Goal: Transaction & Acquisition: Book appointment/travel/reservation

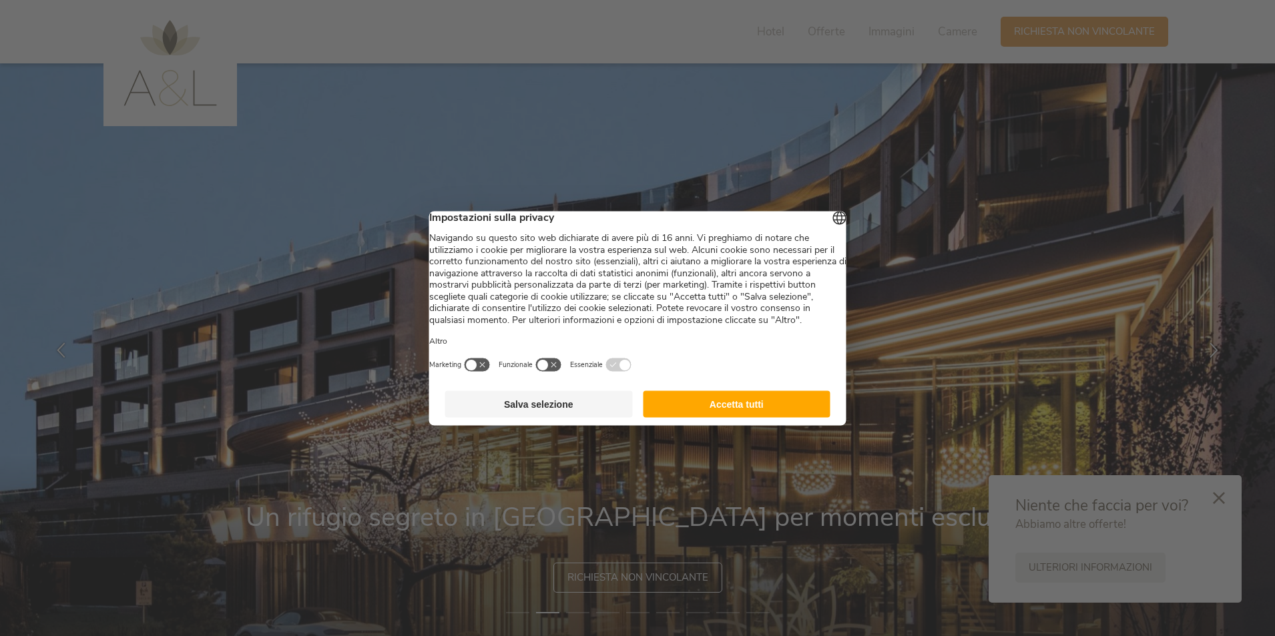
drag, startPoint x: 766, startPoint y: 418, endPoint x: 1151, endPoint y: 336, distance: 393.9
click at [766, 417] on button "Accetta tutti" at bounding box center [737, 404] width 188 height 27
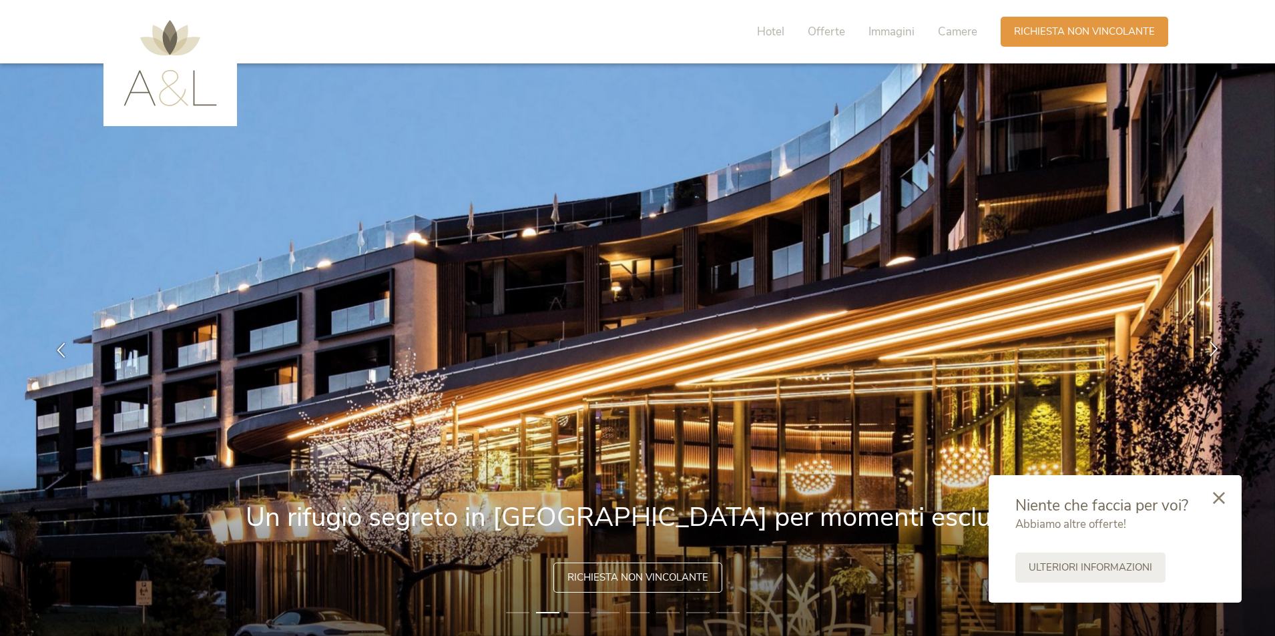
click at [959, 349] on icon at bounding box center [1213, 348] width 15 height 15
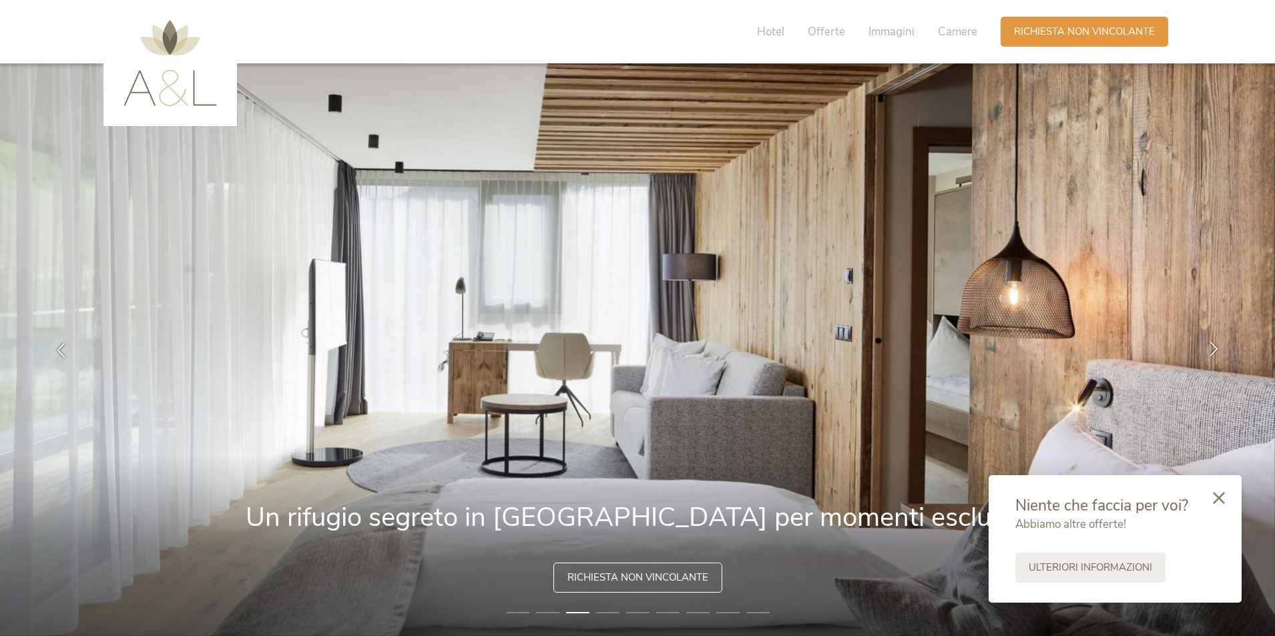
click at [959, 349] on icon at bounding box center [1213, 348] width 15 height 15
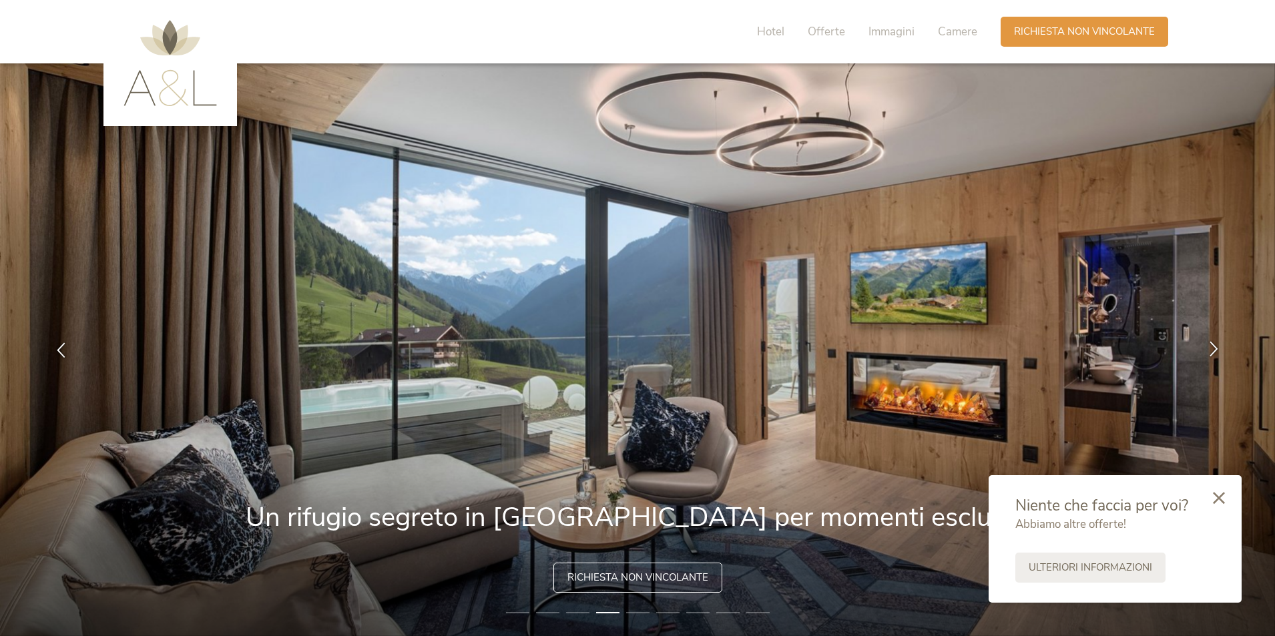
click at [959, 349] on icon at bounding box center [1213, 348] width 15 height 15
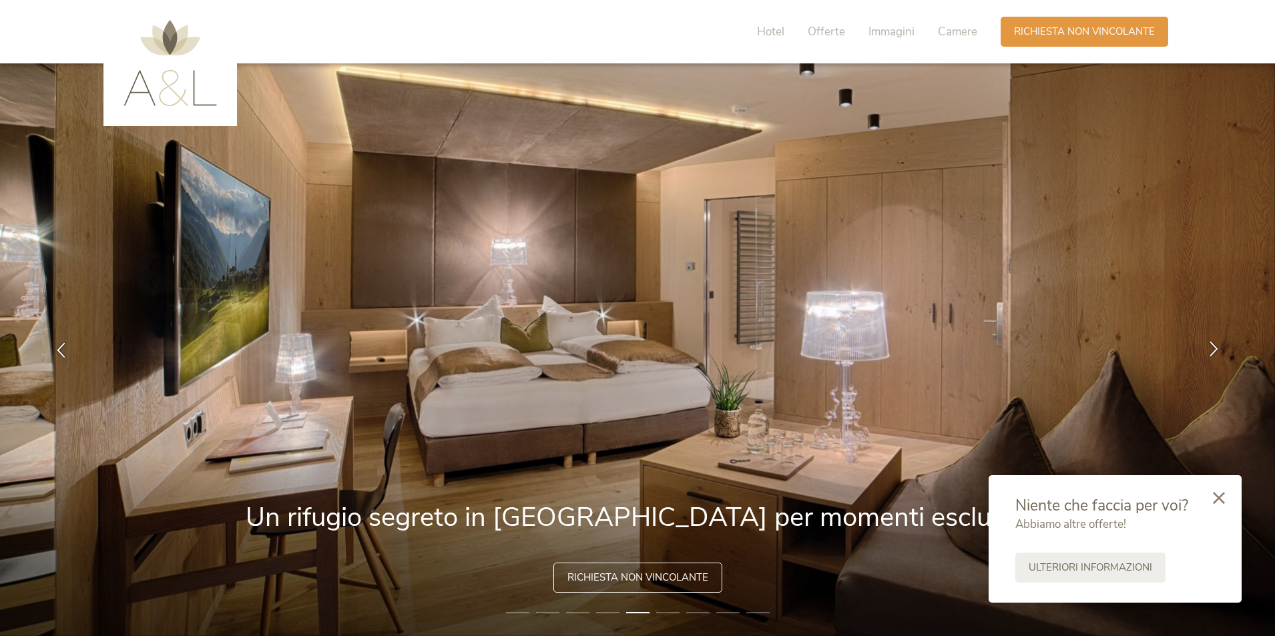
click at [959, 349] on icon at bounding box center [1213, 348] width 15 height 15
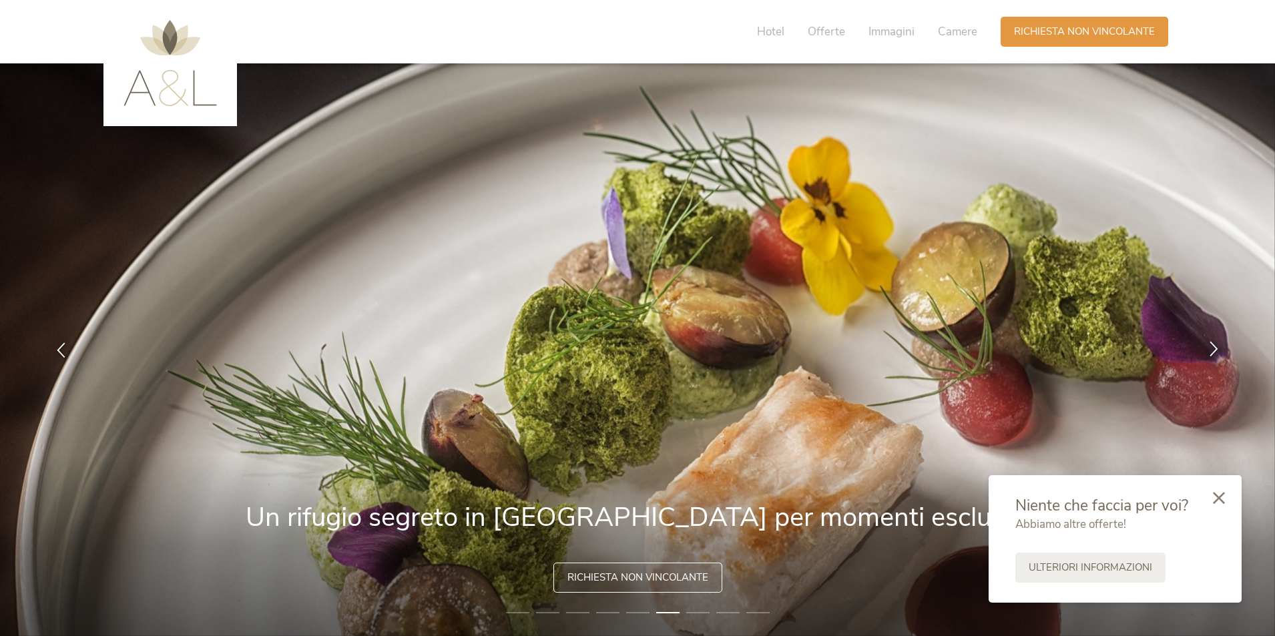
click at [959, 349] on icon at bounding box center [1213, 348] width 15 height 15
click at [835, 32] on span "Offerte" at bounding box center [826, 31] width 37 height 15
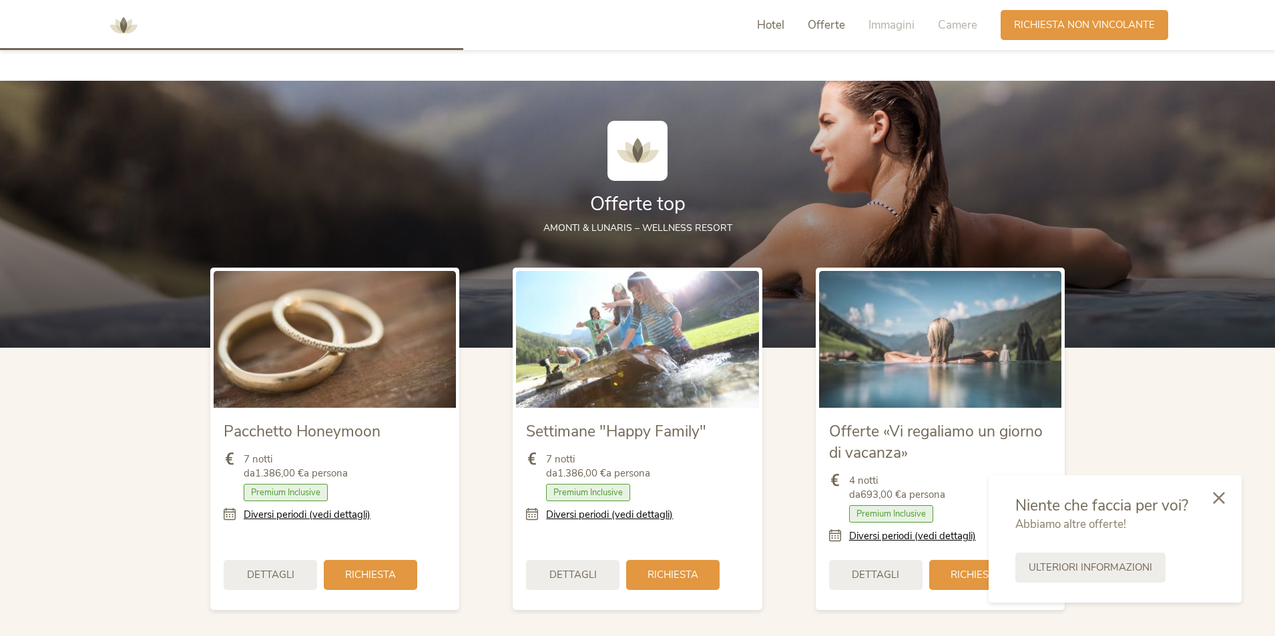
scroll to position [1475, 0]
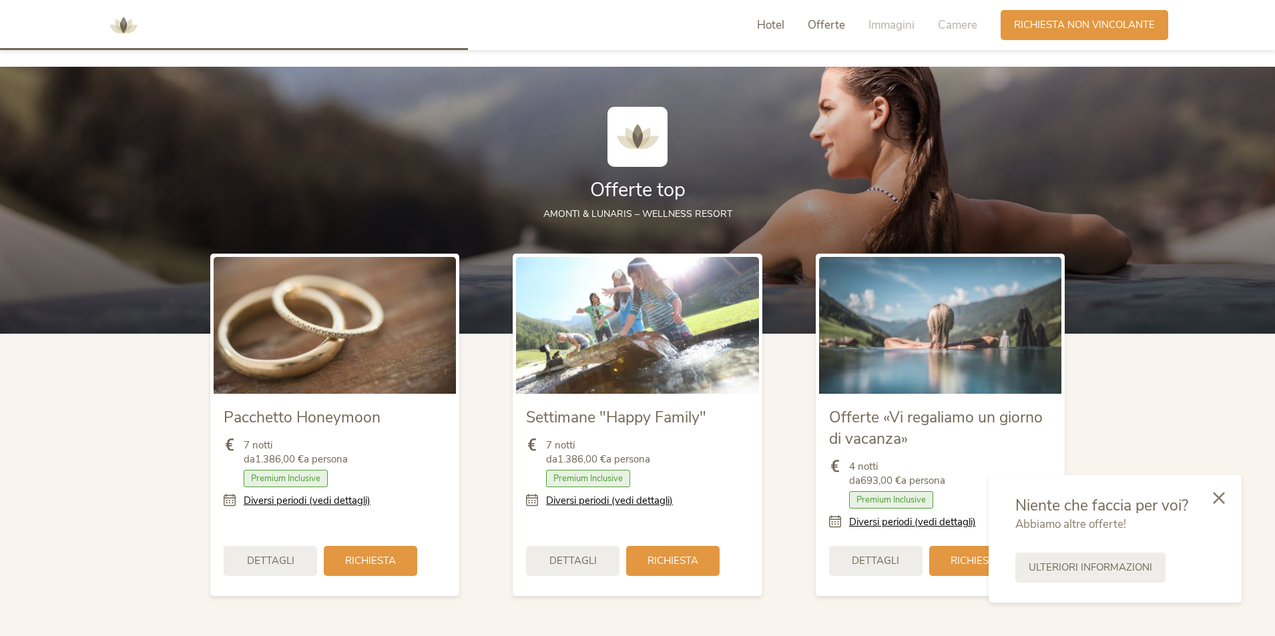
click at [766, 23] on span "Hotel" at bounding box center [770, 24] width 27 height 15
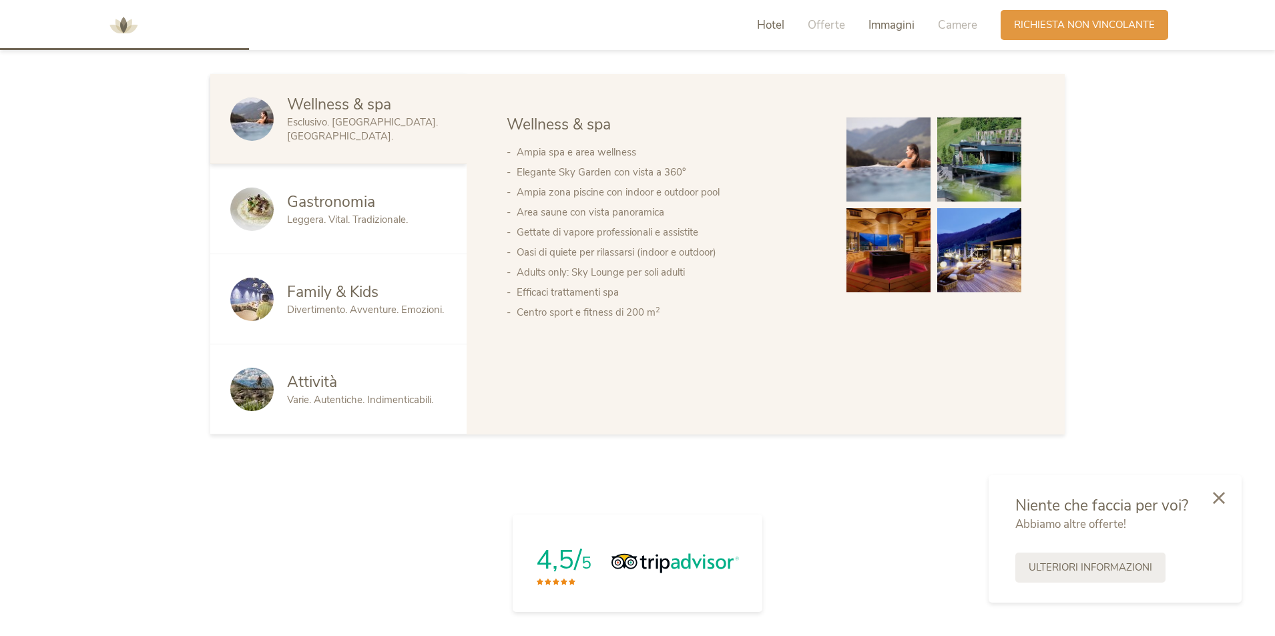
click at [894, 24] on span "Immagini" at bounding box center [892, 24] width 46 height 15
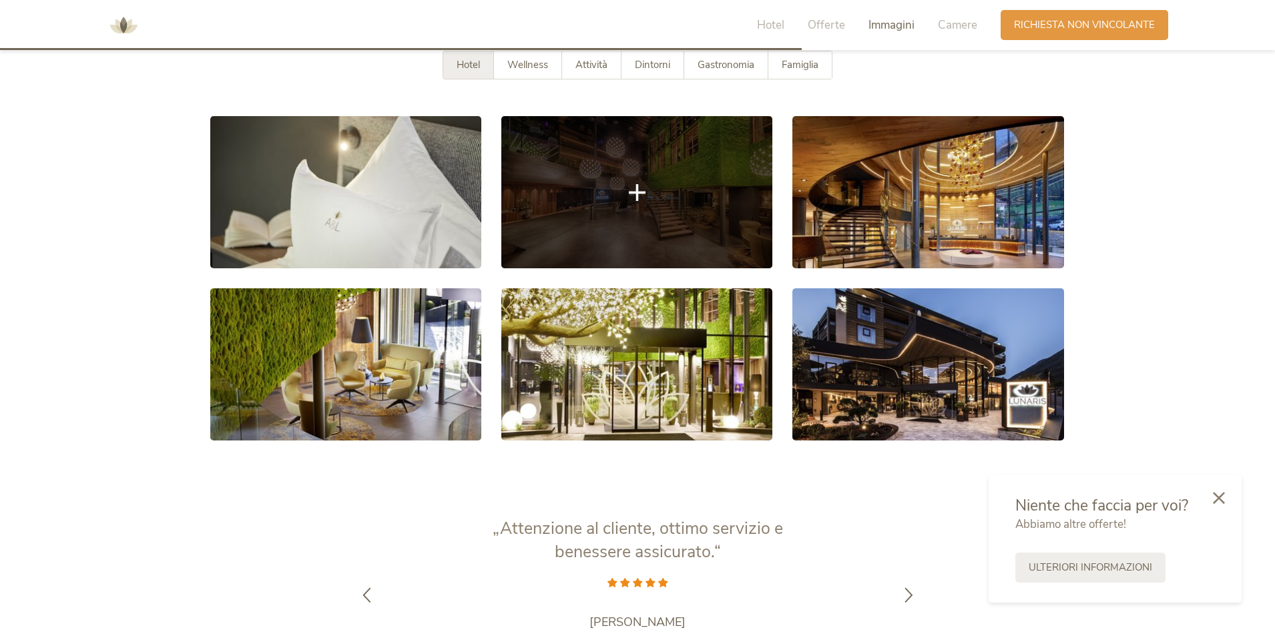
scroll to position [2602, 0]
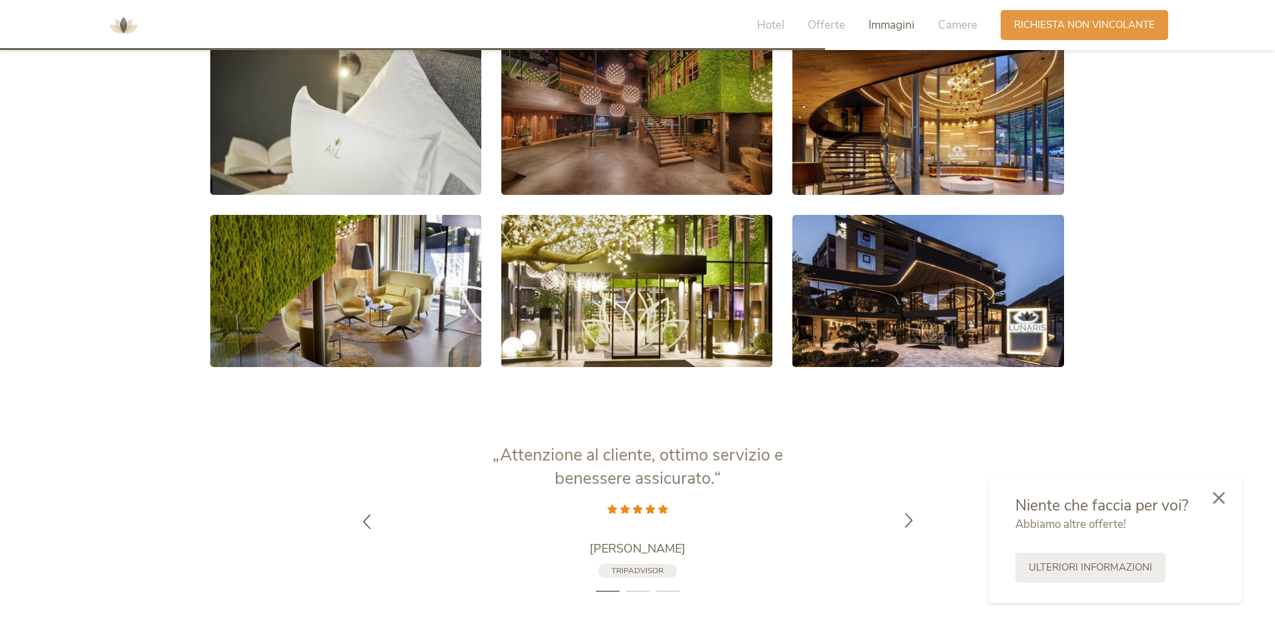
click at [908, 519] on icon at bounding box center [908, 519] width 15 height 15
click at [908, 519] on div at bounding box center [909, 510] width 42 height 42
click at [908, 519] on icon at bounding box center [908, 518] width 15 height 15
click at [908, 519] on div at bounding box center [909, 510] width 42 height 42
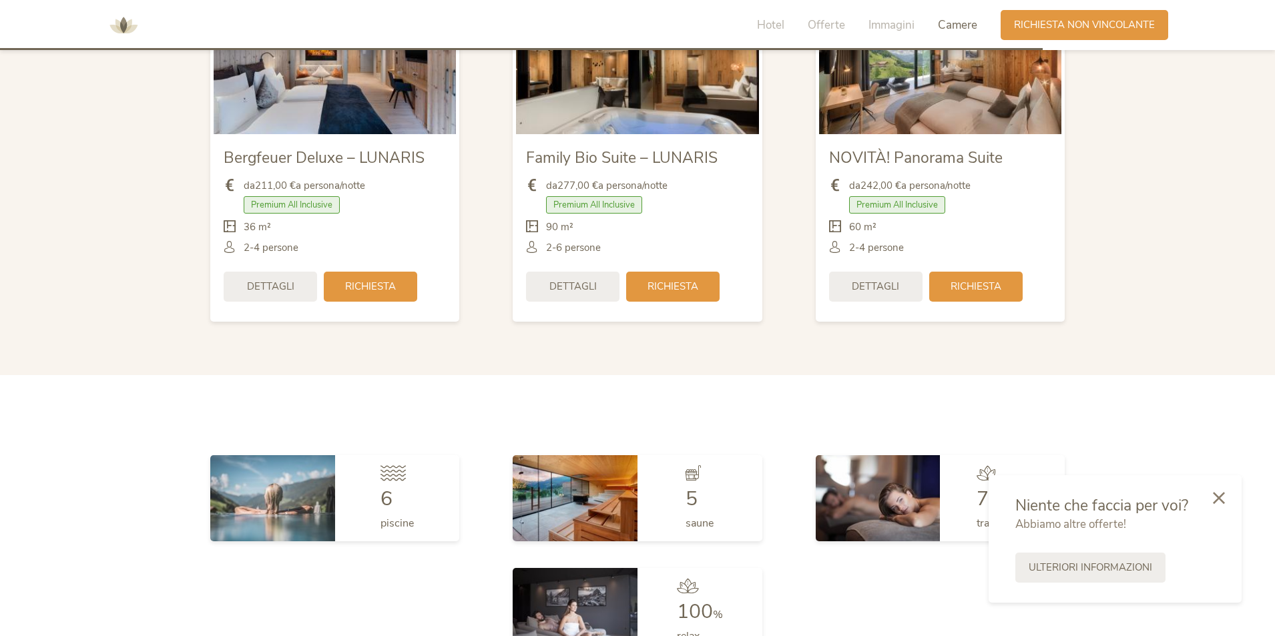
scroll to position [3470, 0]
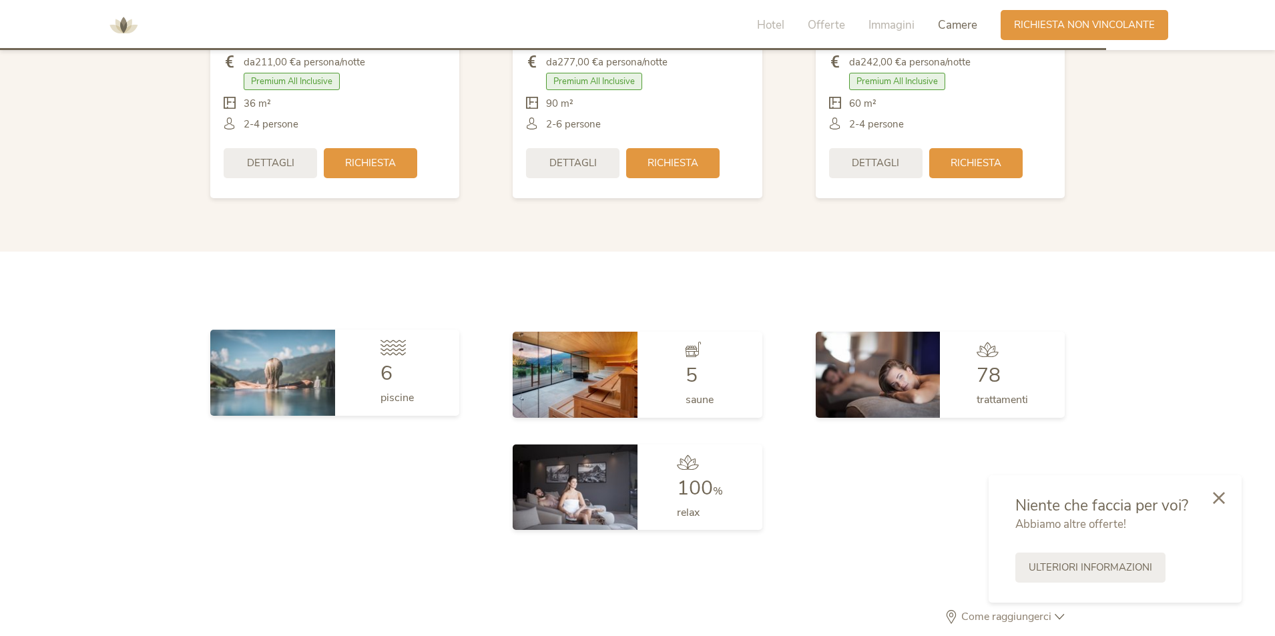
click at [387, 367] on span "6" at bounding box center [387, 373] width 12 height 27
click at [291, 366] on img at bounding box center [272, 372] width 125 height 85
click at [425, 411] on div "6 piscine" at bounding box center [397, 372] width 125 height 85
click at [421, 398] on div "6 piscine" at bounding box center [397, 372] width 125 height 85
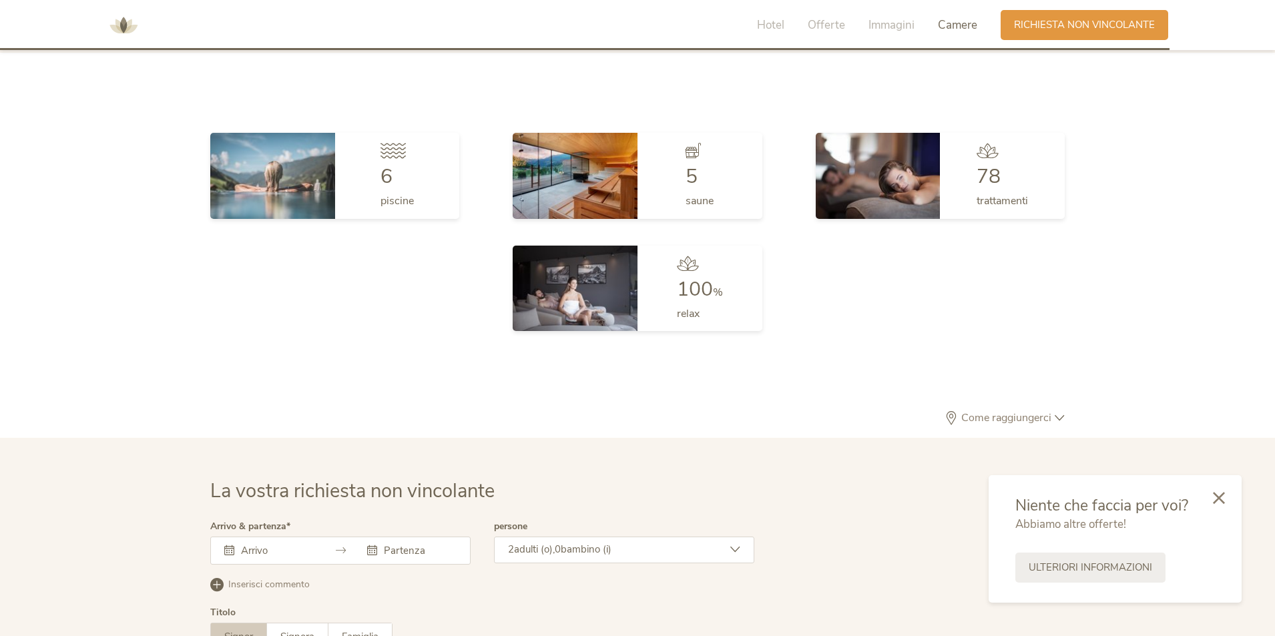
scroll to position [3871, 0]
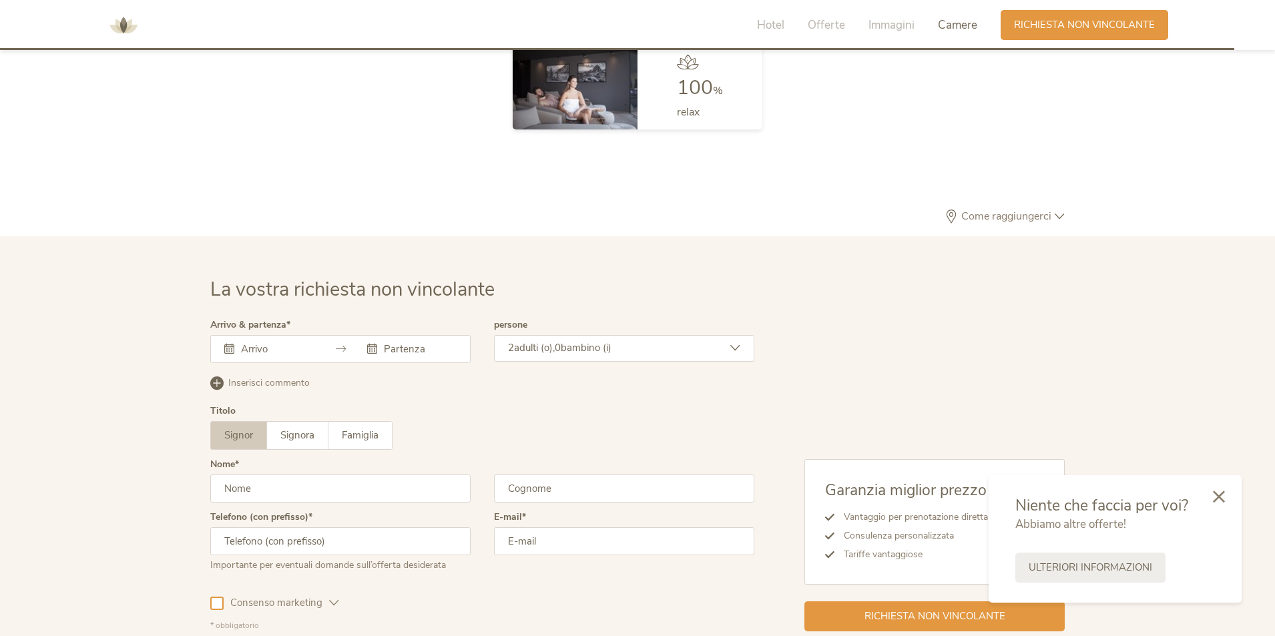
click at [959, 493] on icon at bounding box center [1219, 497] width 12 height 12
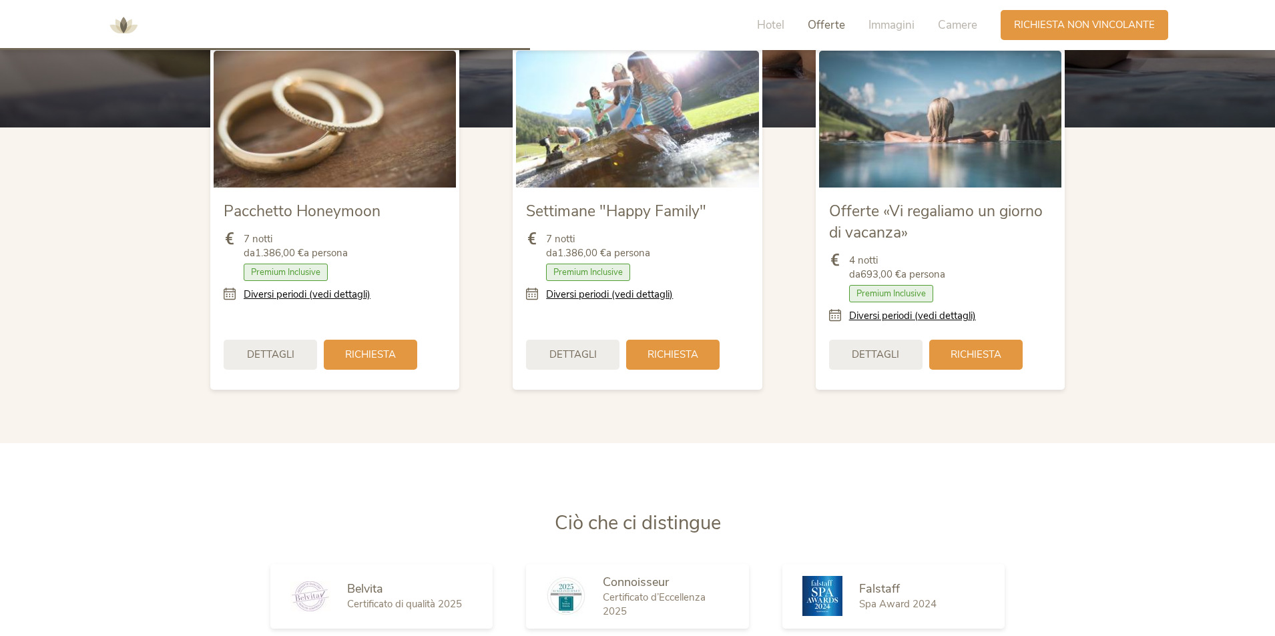
scroll to position [1662, 0]
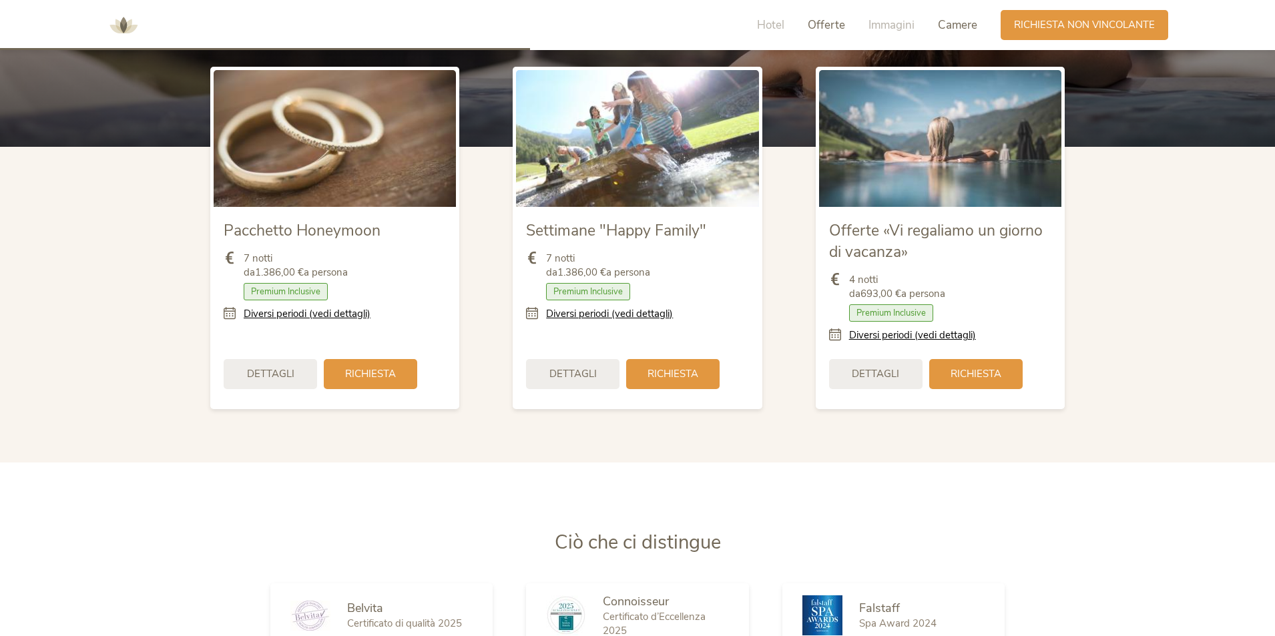
click at [949, 23] on span "Camere" at bounding box center [957, 24] width 39 height 15
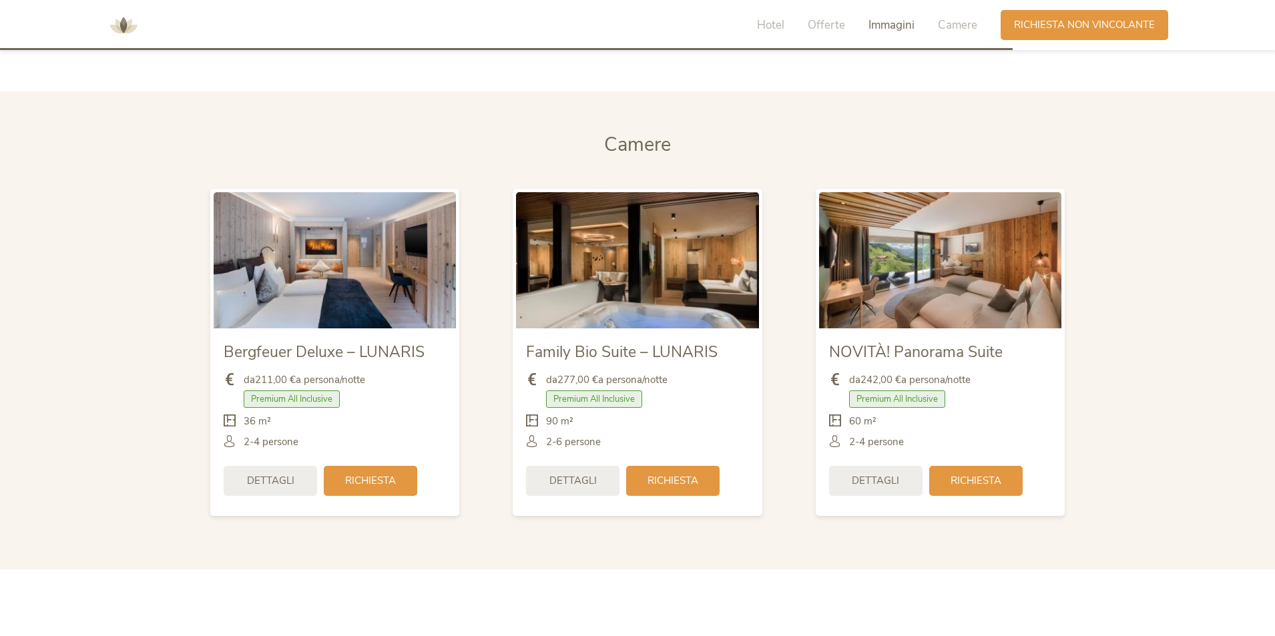
scroll to position [3177, 0]
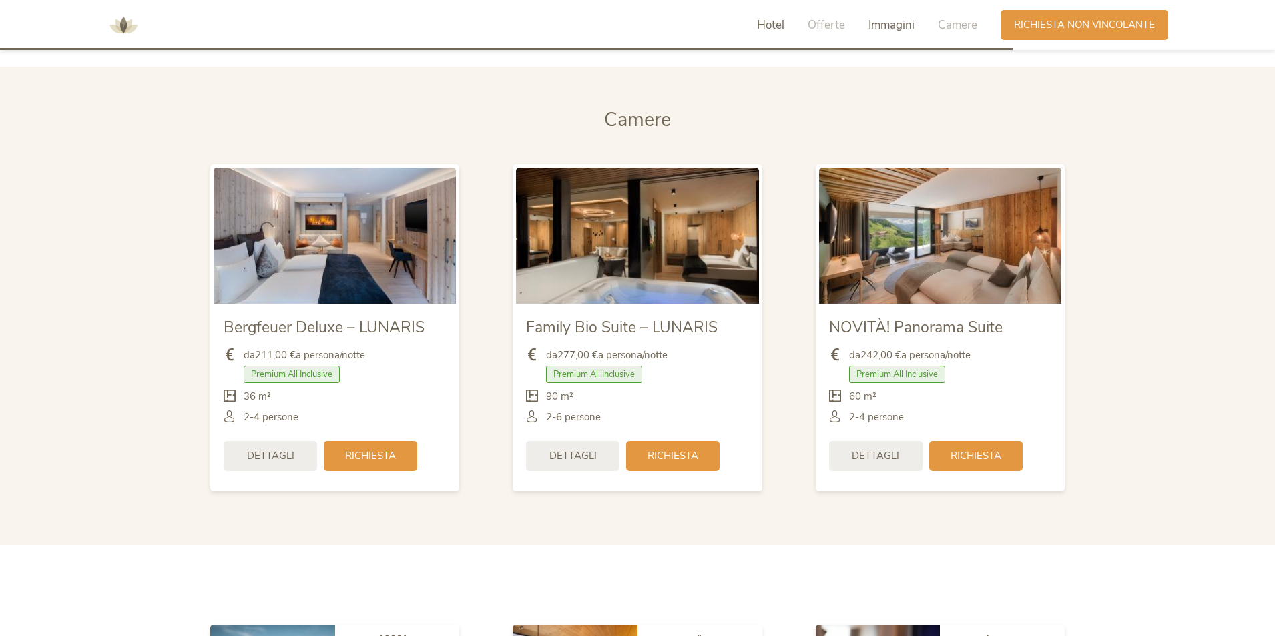
click at [765, 25] on span "Hotel" at bounding box center [770, 24] width 27 height 15
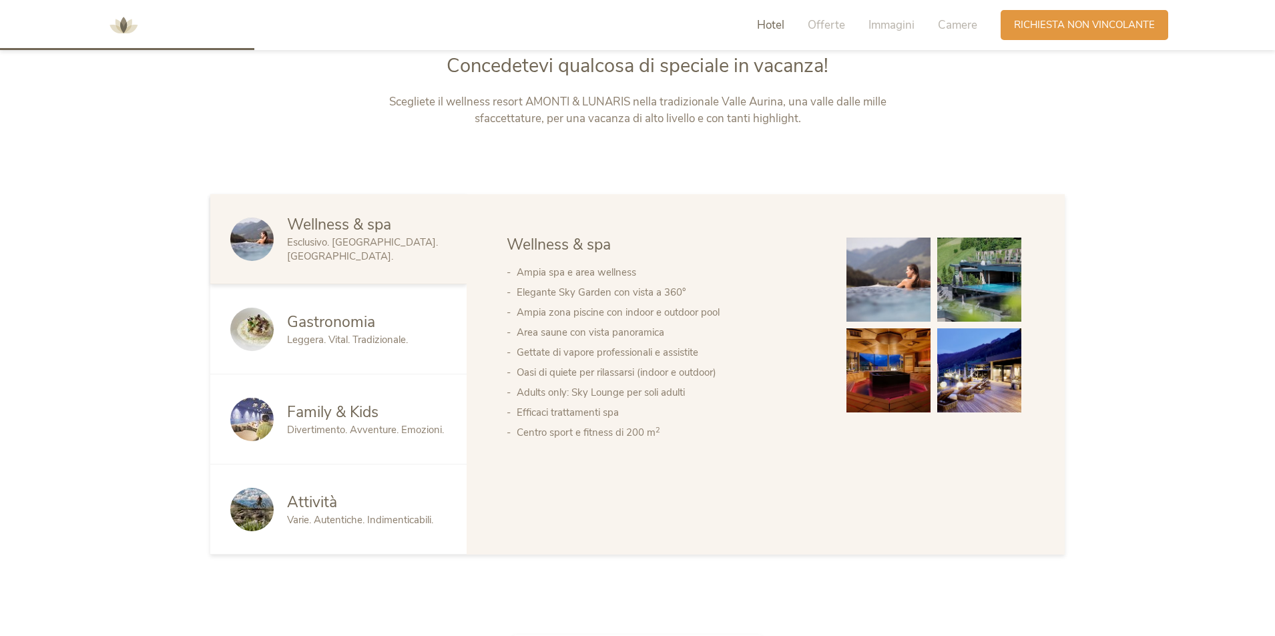
scroll to position [682, 0]
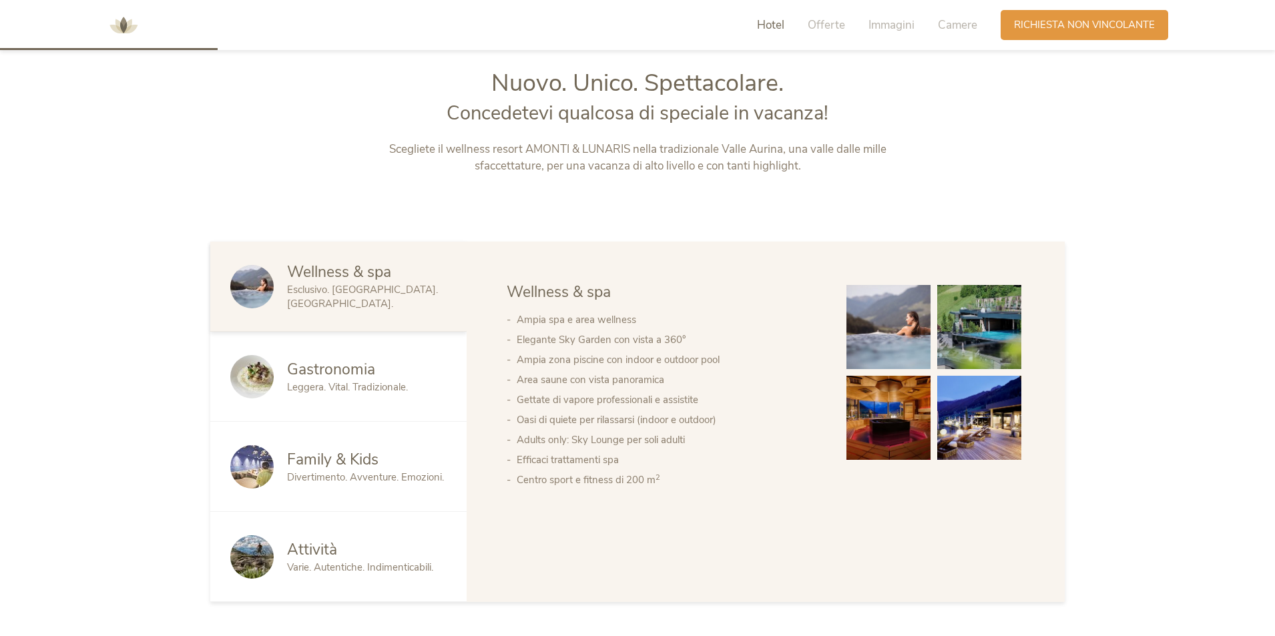
click at [336, 272] on span "Wellness & spa" at bounding box center [339, 272] width 104 height 21
click at [895, 342] on img at bounding box center [889, 327] width 84 height 84
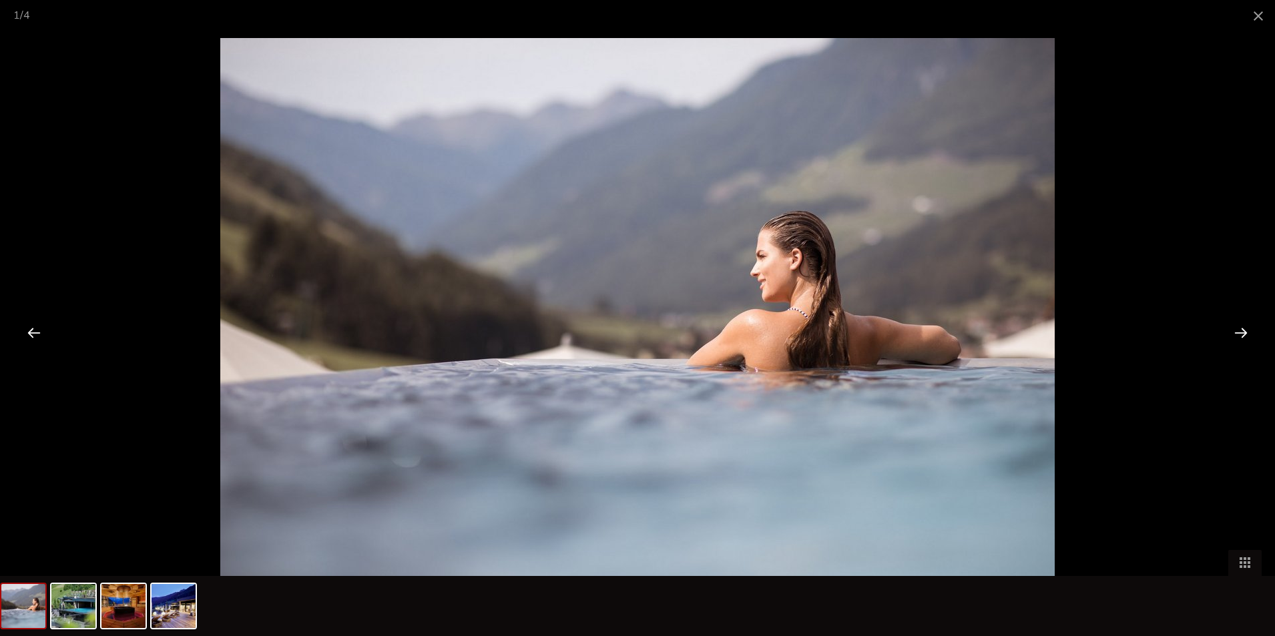
click at [959, 334] on div at bounding box center [1240, 332] width 41 height 41
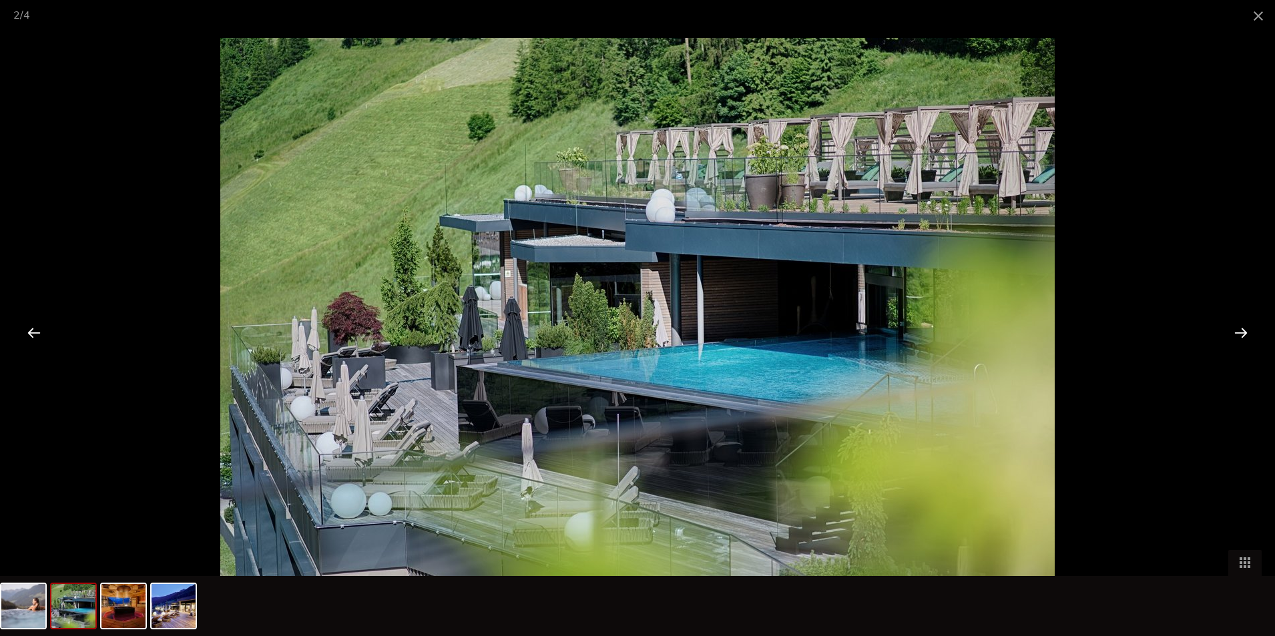
click at [959, 334] on div at bounding box center [1240, 332] width 41 height 41
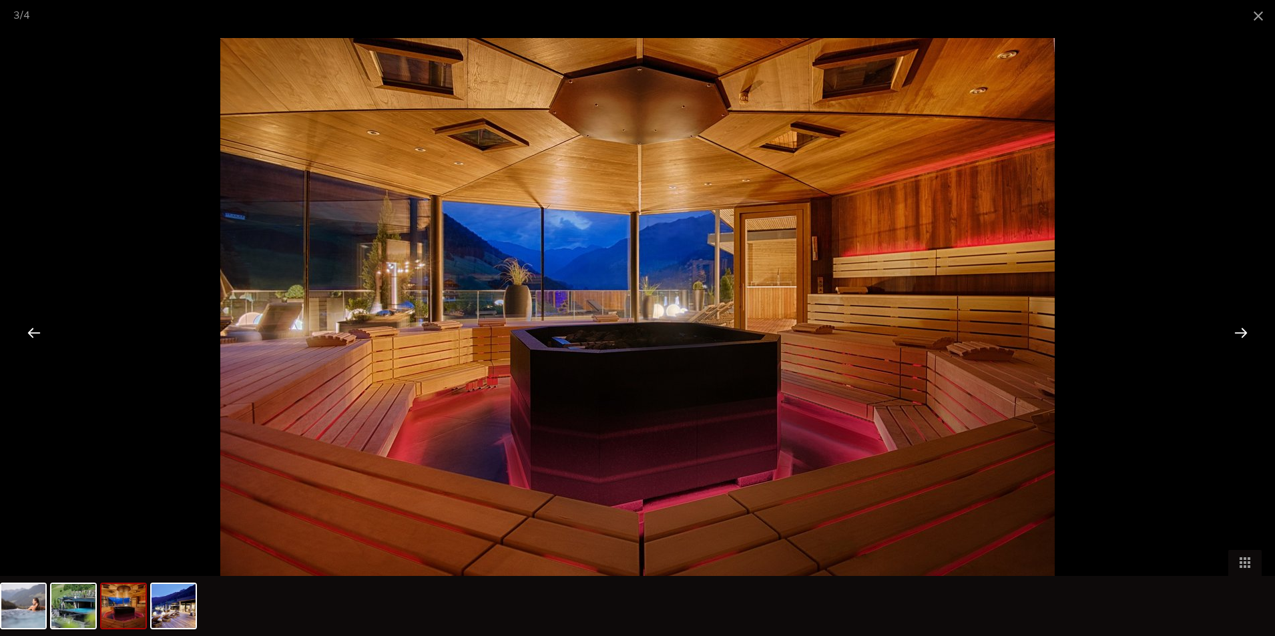
click at [959, 334] on div at bounding box center [1240, 332] width 41 height 41
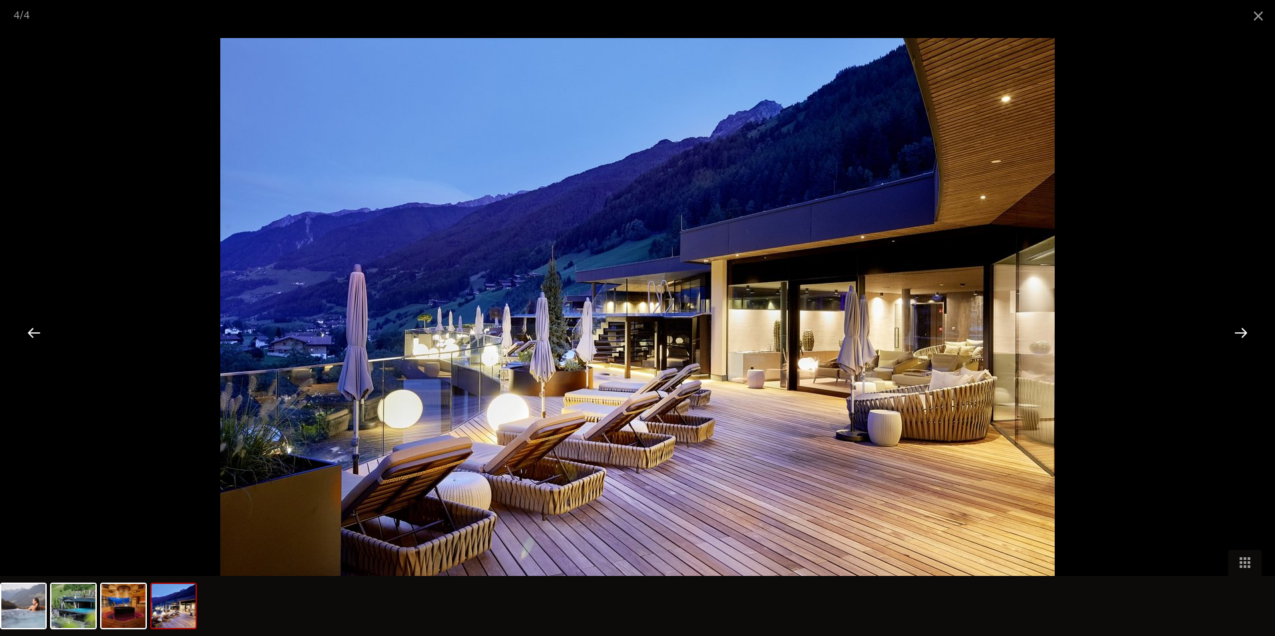
click at [959, 334] on div at bounding box center [1240, 332] width 41 height 41
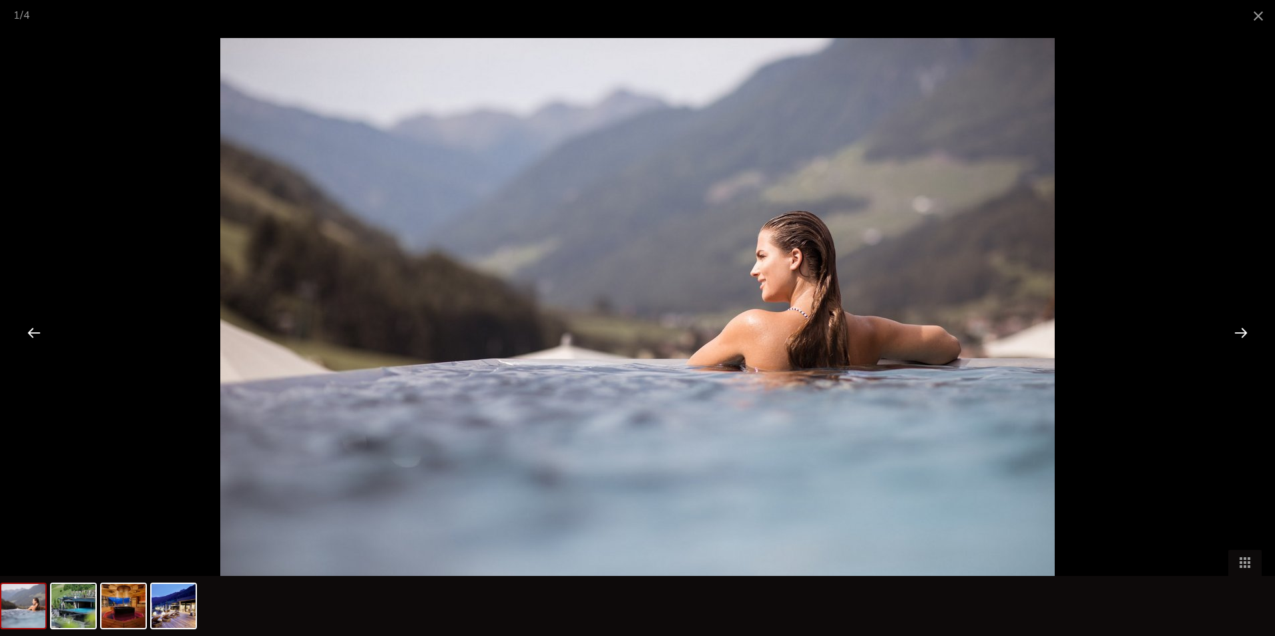
click at [959, 334] on div at bounding box center [1240, 332] width 41 height 41
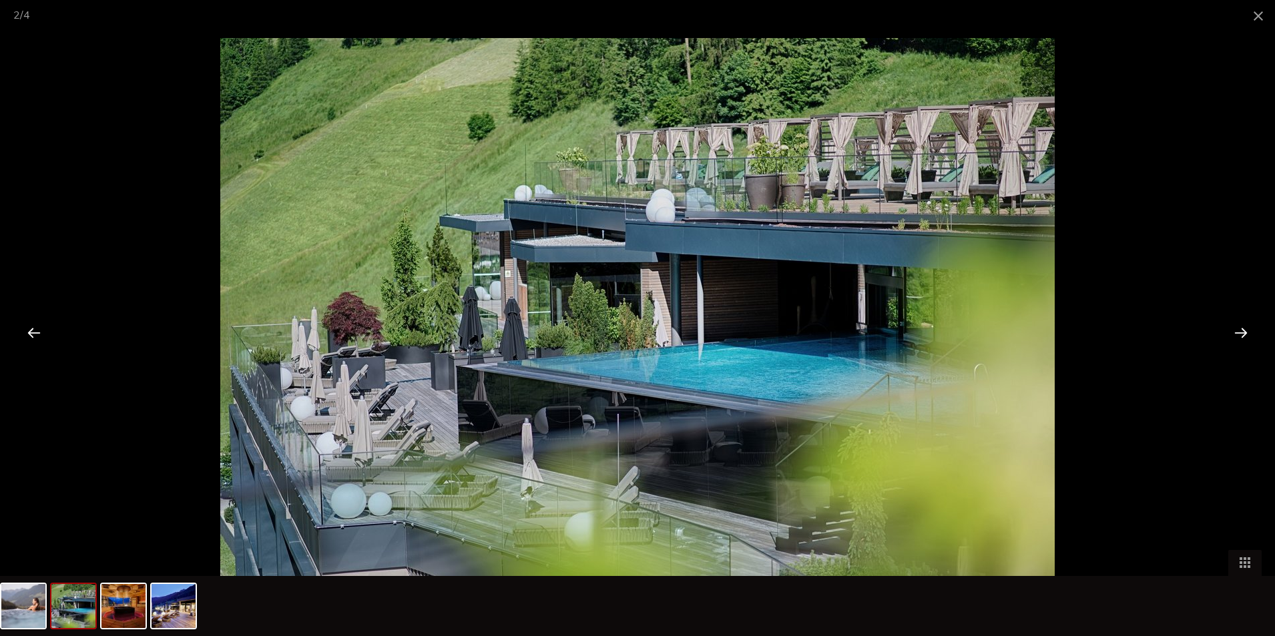
click at [959, 322] on div at bounding box center [1240, 332] width 41 height 41
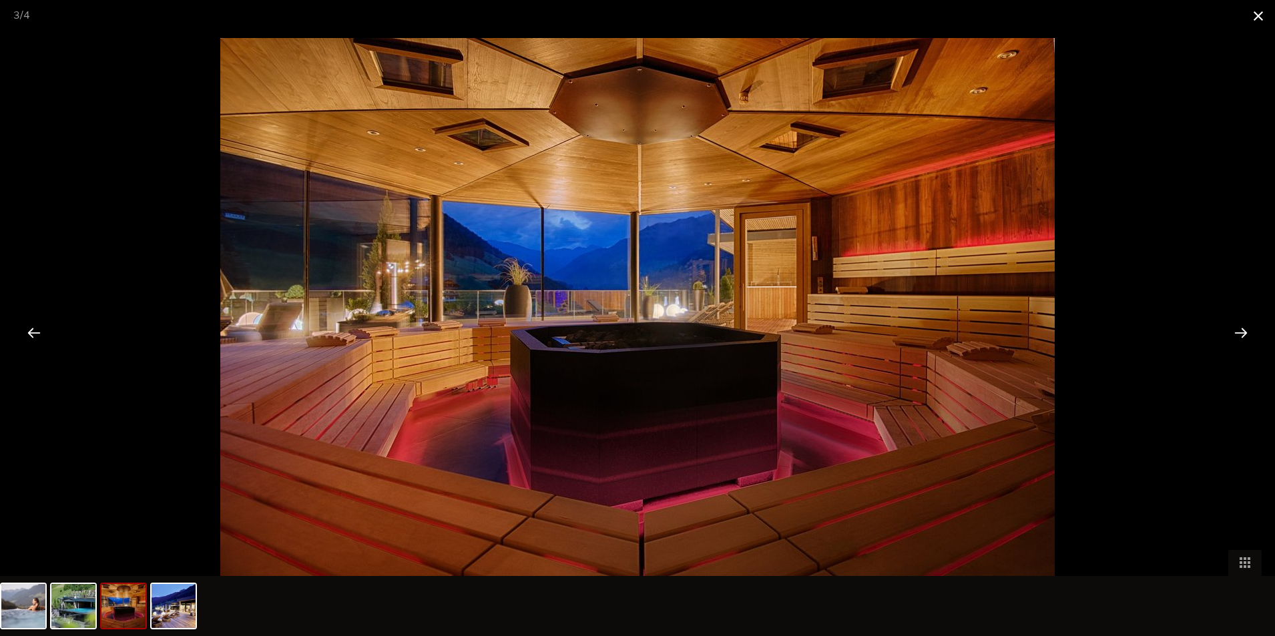
click at [959, 19] on span at bounding box center [1258, 15] width 33 height 31
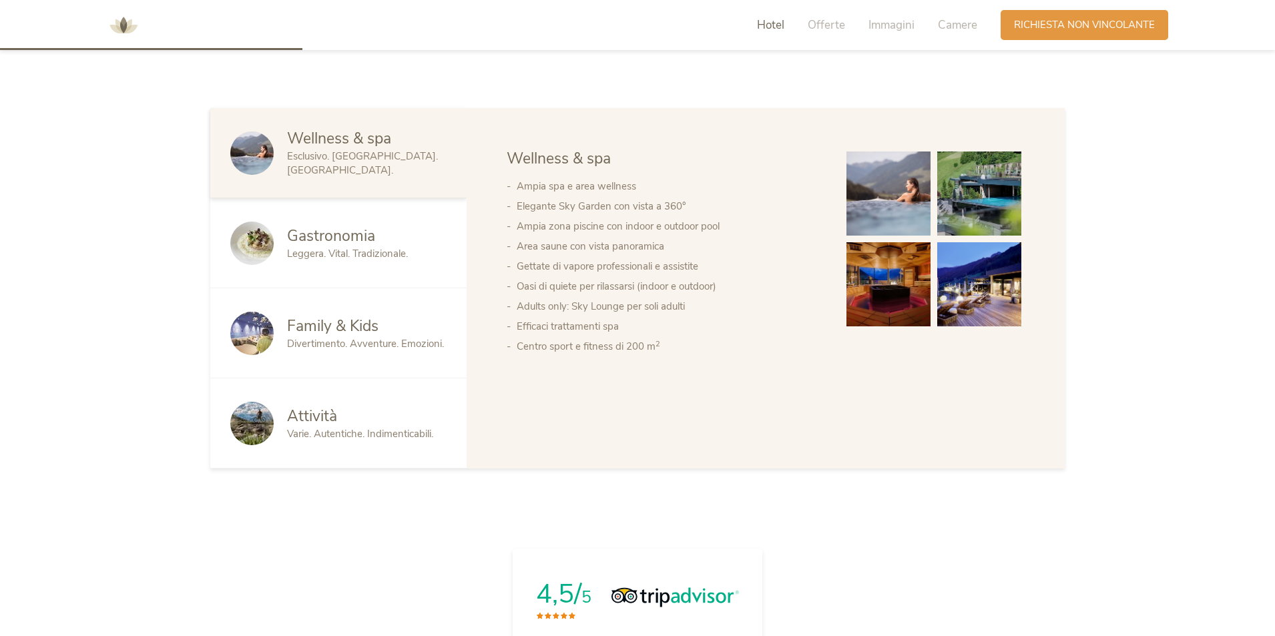
scroll to position [949, 0]
